Goal: Transaction & Acquisition: Purchase product/service

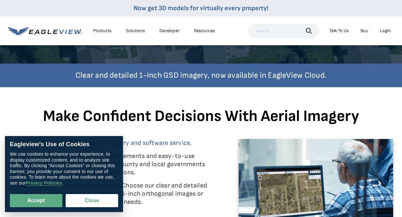
scroll to position [224, 0]
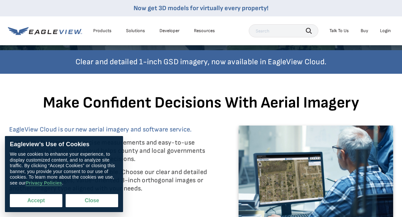
click at [37, 199] on button "Accept" at bounding box center [36, 200] width 53 height 13
checkbox input "true"
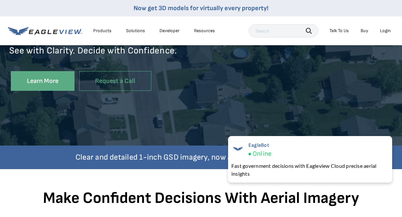
scroll to position [131, 0]
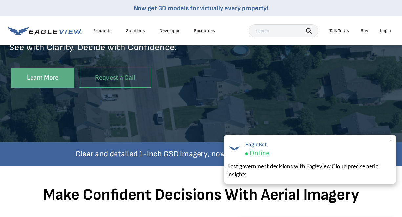
click at [391, 140] on span "×" at bounding box center [391, 140] width 4 height 7
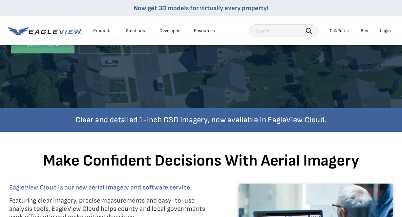
scroll to position [0, 0]
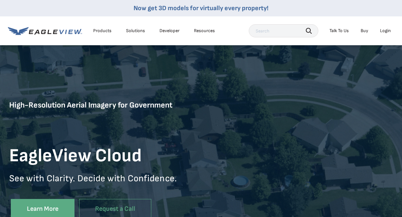
click at [105, 30] on div "Products" at bounding box center [102, 31] width 18 height 6
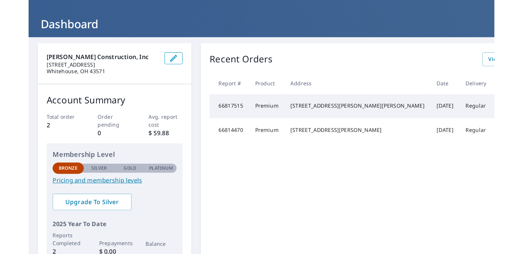
scroll to position [29, 0]
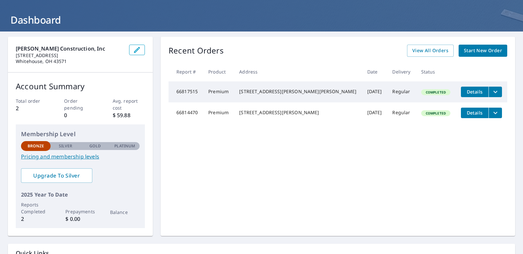
click at [407, 50] on span "Start New Order" at bounding box center [483, 51] width 38 height 8
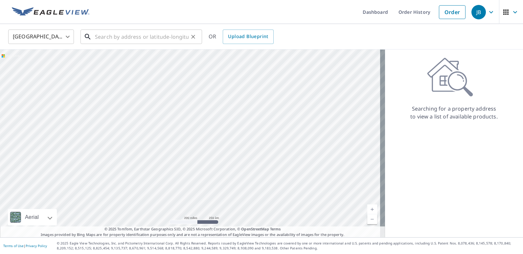
click at [113, 35] on input "text" at bounding box center [142, 37] width 94 height 18
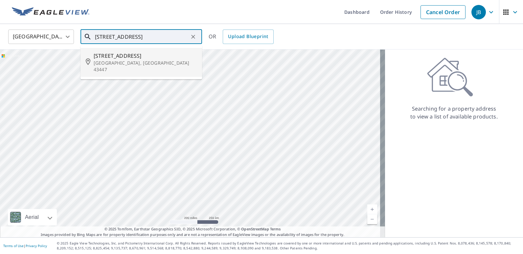
click at [113, 57] on span "26827 W Woodland Ct" at bounding box center [145, 56] width 103 height 8
type input "26827 W Woodland Ct Millbury, OH 43447"
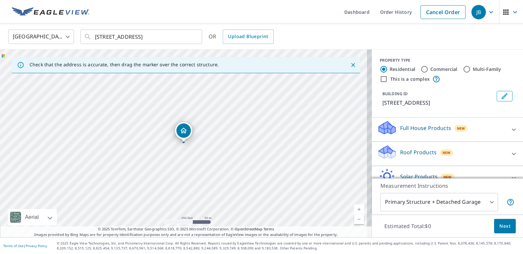
click at [350, 64] on icon "Close" at bounding box center [353, 65] width 7 height 7
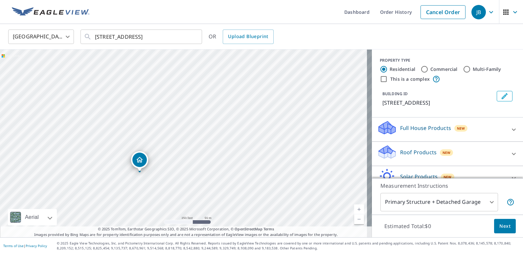
click at [354, 207] on link "Current Level 17, Zoom In" at bounding box center [359, 210] width 10 height 10
drag, startPoint x: 184, startPoint y: 176, endPoint x: 197, endPoint y: 151, distance: 28.4
click at [197, 151] on div "26827 W Woodland Ct Millbury, OH 43447" at bounding box center [186, 144] width 372 height 188
click at [354, 209] on link "Current Level 18, Zoom In" at bounding box center [359, 210] width 10 height 10
drag, startPoint x: 155, startPoint y: 177, endPoint x: 162, endPoint y: 149, distance: 28.8
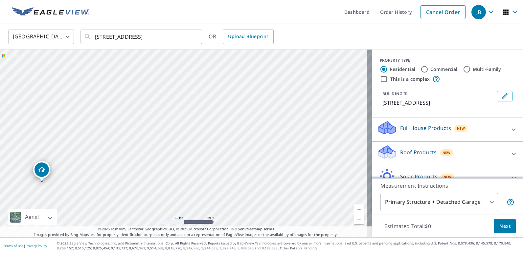
click at [162, 149] on div "26827 W Woodland Ct Millbury, OH 43447" at bounding box center [186, 144] width 372 height 188
click at [164, 187] on div "26827 W Woodland Ct Millbury, OH 43447" at bounding box center [186, 144] width 372 height 188
drag, startPoint x: 182, startPoint y: 132, endPoint x: 294, endPoint y: 146, distance: 112.9
drag, startPoint x: 185, startPoint y: 128, endPoint x: 201, endPoint y: 128, distance: 16.4
click at [354, 208] on link "Current Level 19, Zoom In" at bounding box center [359, 210] width 10 height 10
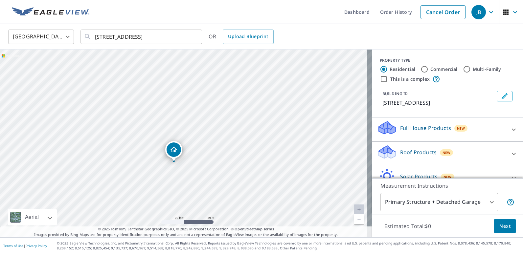
drag, startPoint x: 114, startPoint y: 141, endPoint x: 104, endPoint y: 160, distance: 21.4
click at [104, 160] on div "26840 Woodland Ct Millbury, OH 43447" at bounding box center [186, 144] width 372 height 188
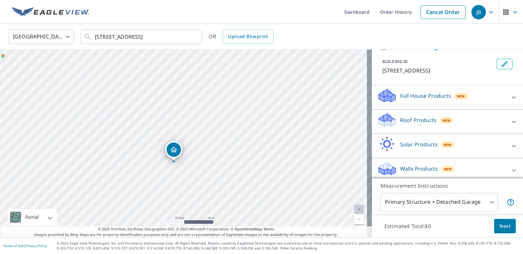
scroll to position [36, 0]
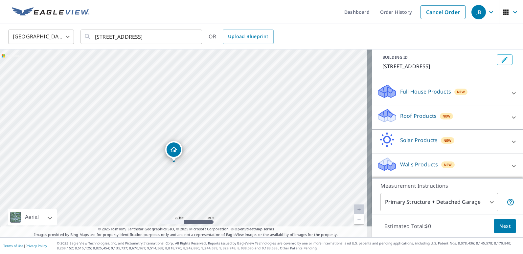
click at [407, 117] on p "Roof Products" at bounding box center [418, 116] width 36 height 8
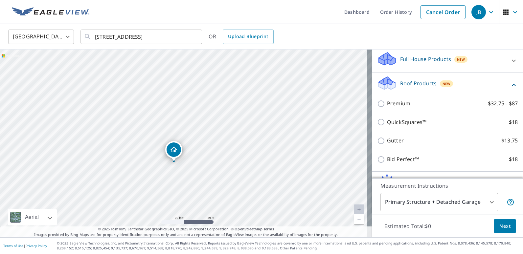
scroll to position [78, 0]
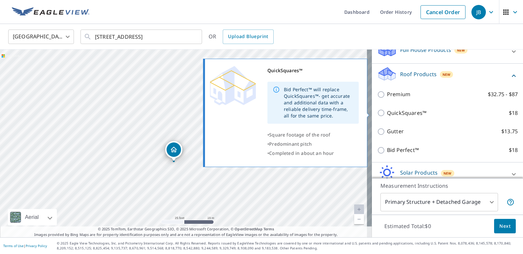
click at [377, 114] on input "QuickSquares™ $18" at bounding box center [382, 113] width 10 height 8
checkbox input "true"
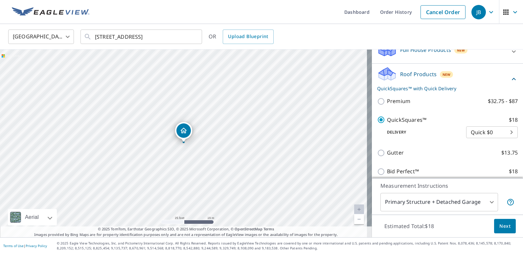
click at [407, 130] on body "JB JB Dashboard Order History Cancel Order JB United States US ​ 26827 W Woodla…" at bounding box center [261, 127] width 523 height 254
click at [407, 130] on li "Quick $0" at bounding box center [482, 132] width 52 height 12
click at [407, 222] on span "Next" at bounding box center [504, 226] width 11 height 8
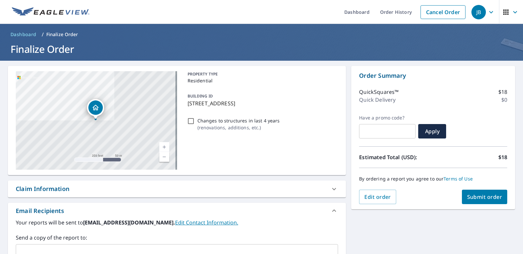
click at [407, 198] on span "Submit order" at bounding box center [484, 196] width 35 height 7
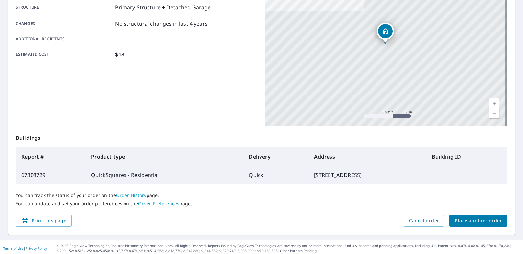
scroll to position [132, 0]
